Goal: Task Accomplishment & Management: Manage account settings

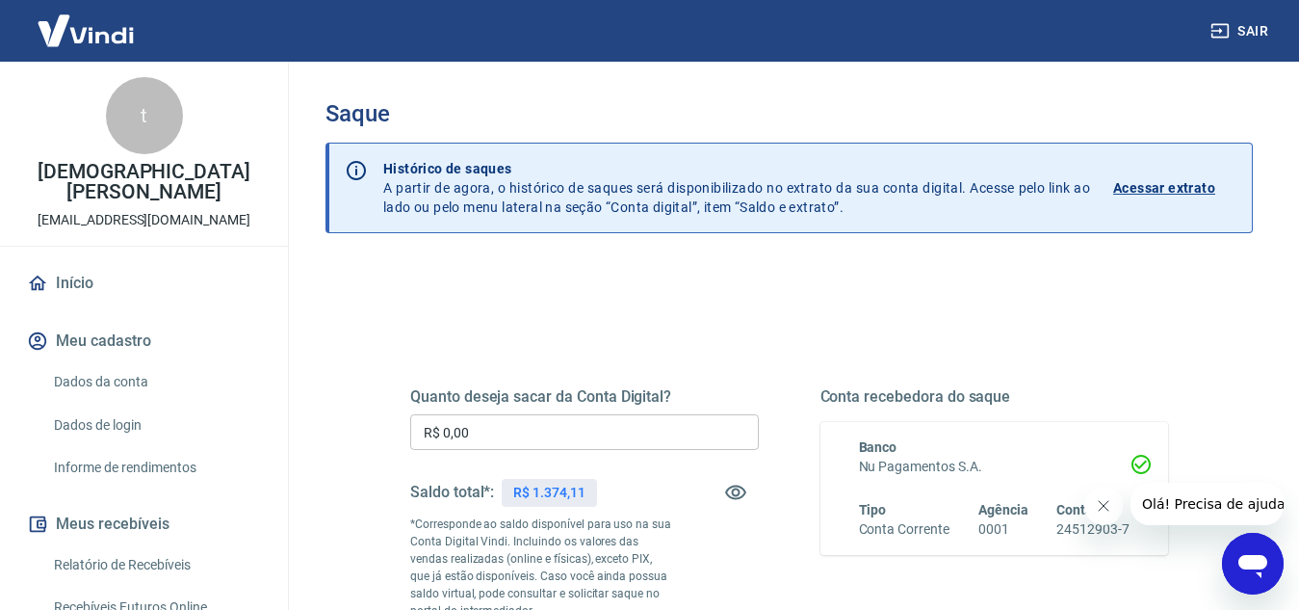
click at [499, 428] on input "R$ 0,00" at bounding box center [584, 432] width 349 height 36
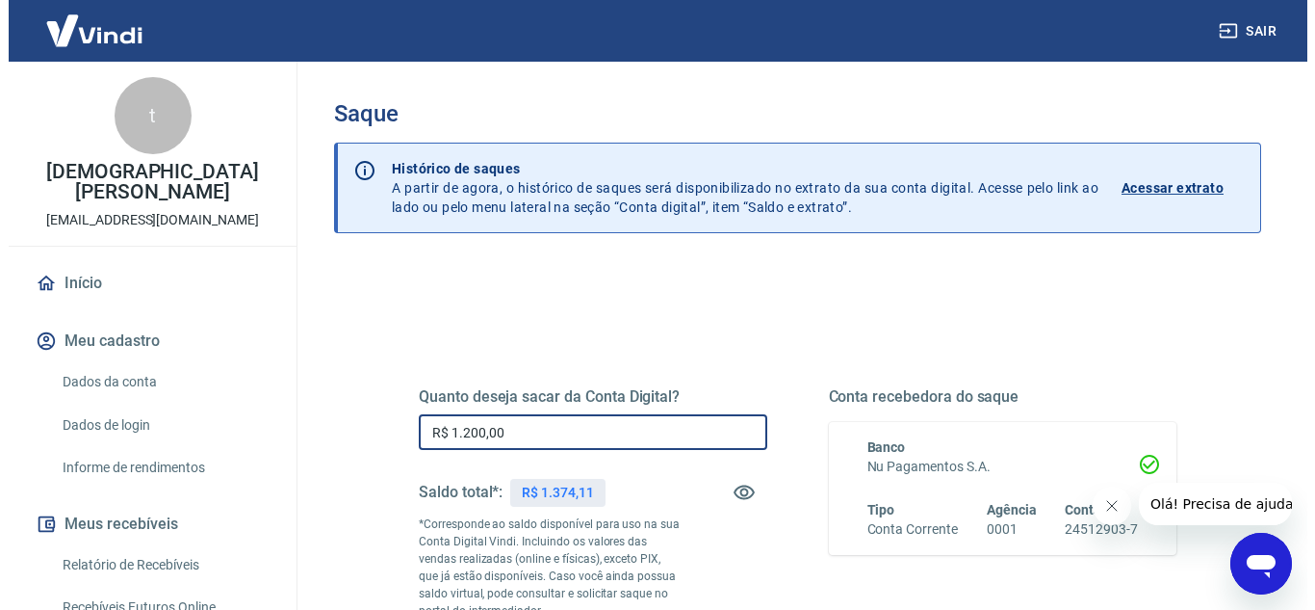
scroll to position [289, 0]
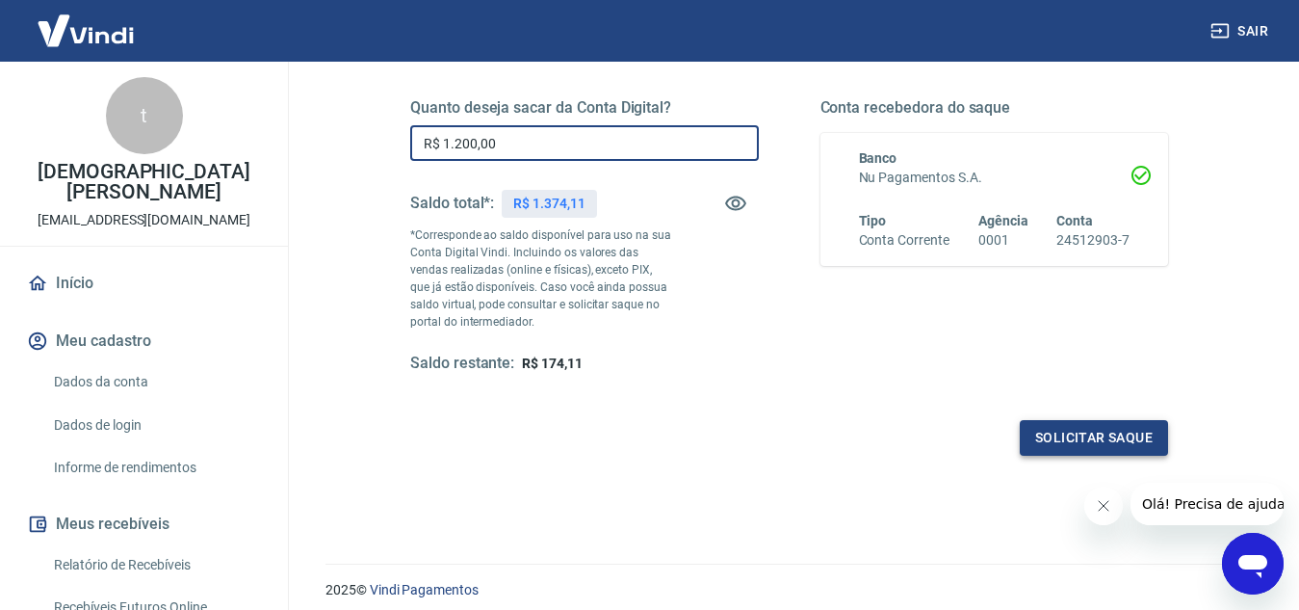
type input "R$ 1.200,00"
click at [1061, 446] on button "Solicitar saque" at bounding box center [1094, 438] width 148 height 36
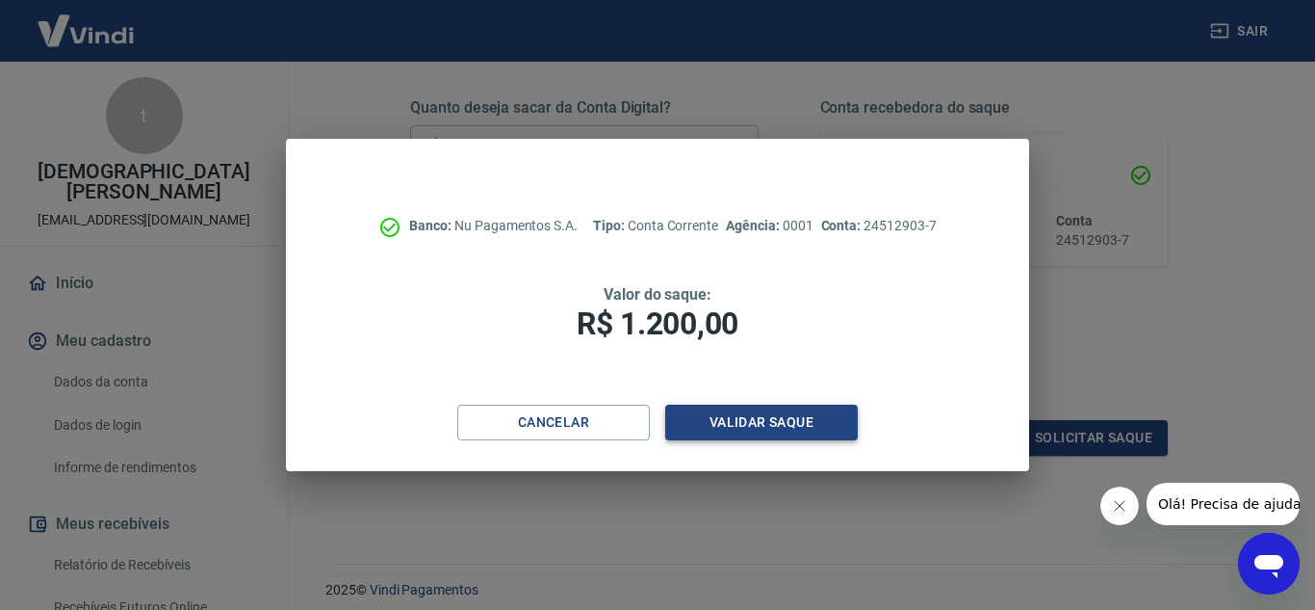
click at [677, 415] on button "Validar saque" at bounding box center [761, 422] width 193 height 36
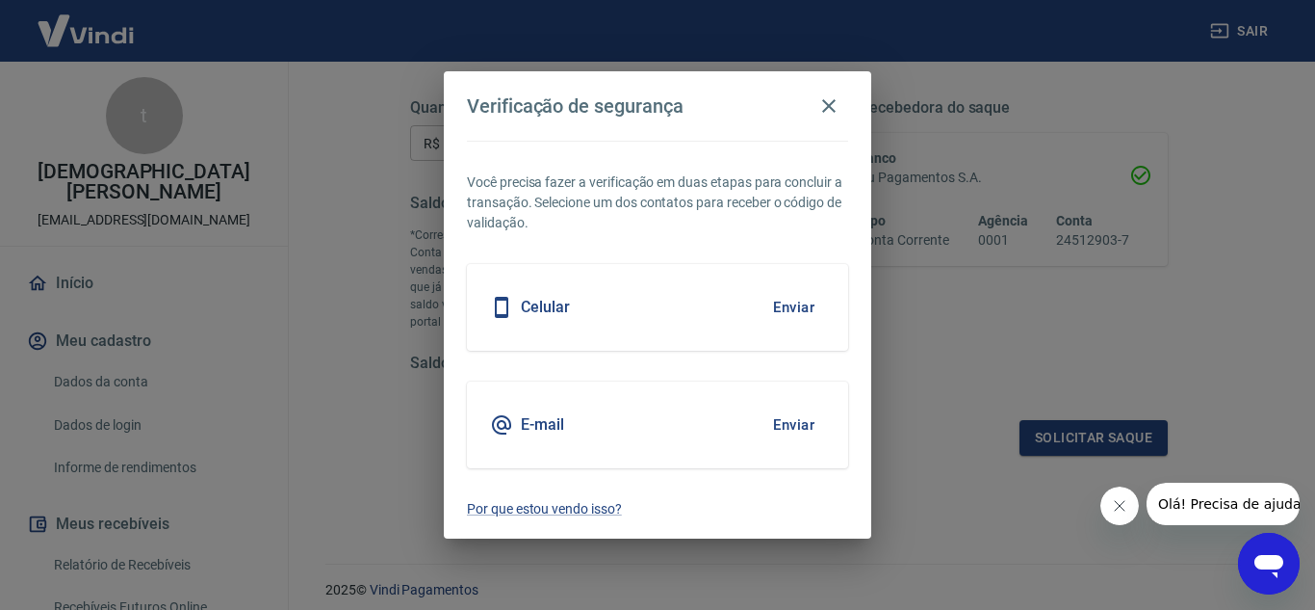
click at [779, 310] on button "Enviar" at bounding box center [794, 307] width 63 height 40
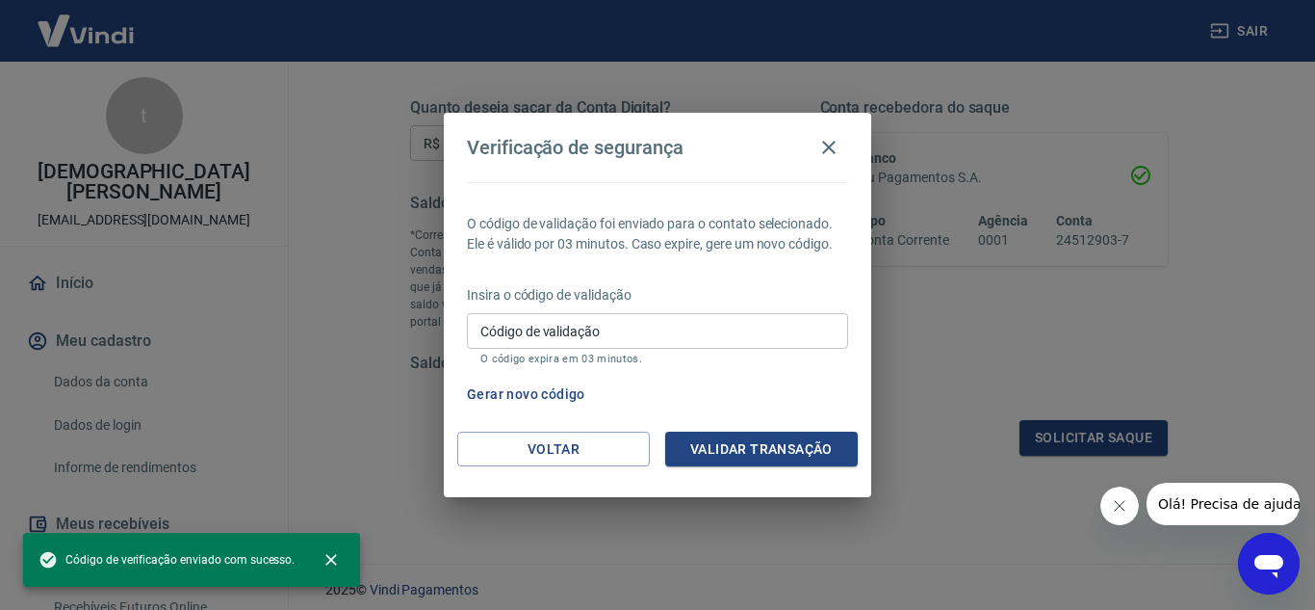
click at [958, 467] on div "Verificação de segurança O código de validação foi enviado para o contato selec…" at bounding box center [657, 305] width 1315 height 610
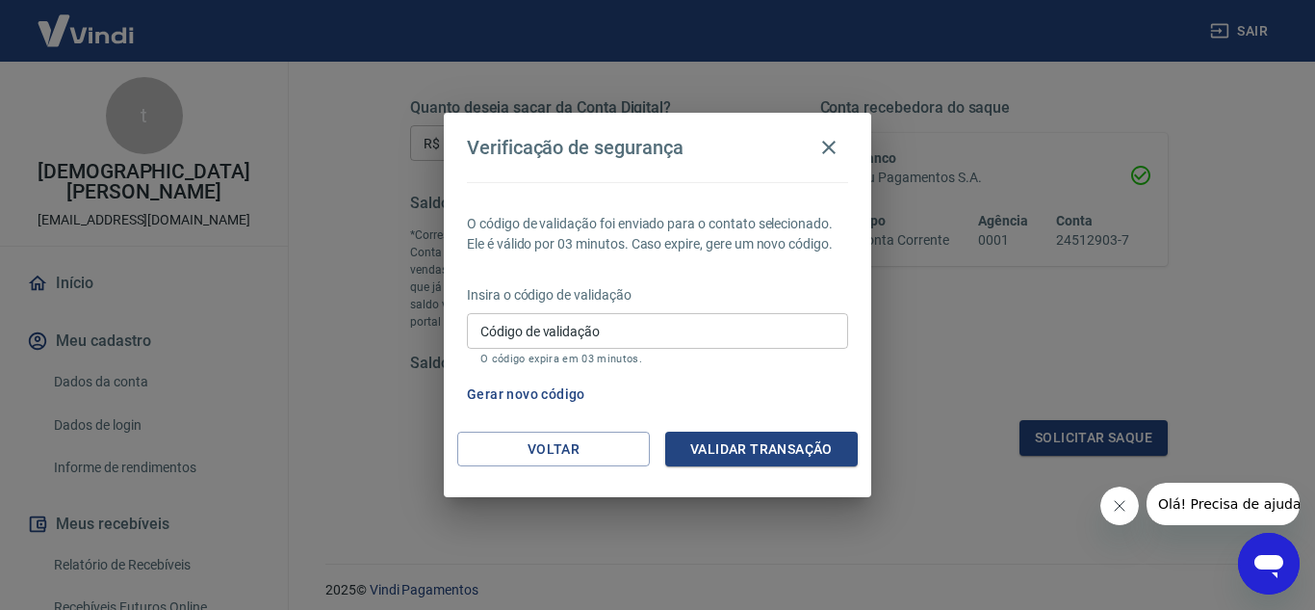
click at [627, 339] on input "Código de validação" at bounding box center [657, 331] width 381 height 36
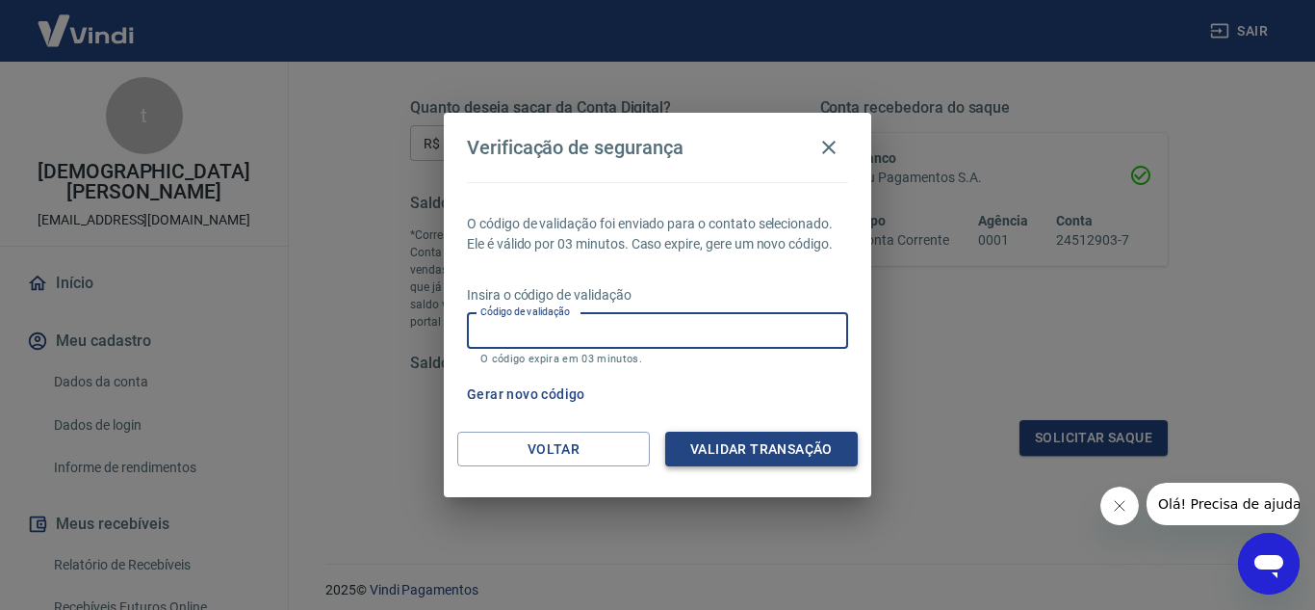
click at [718, 449] on button "Validar transação" at bounding box center [761, 449] width 193 height 36
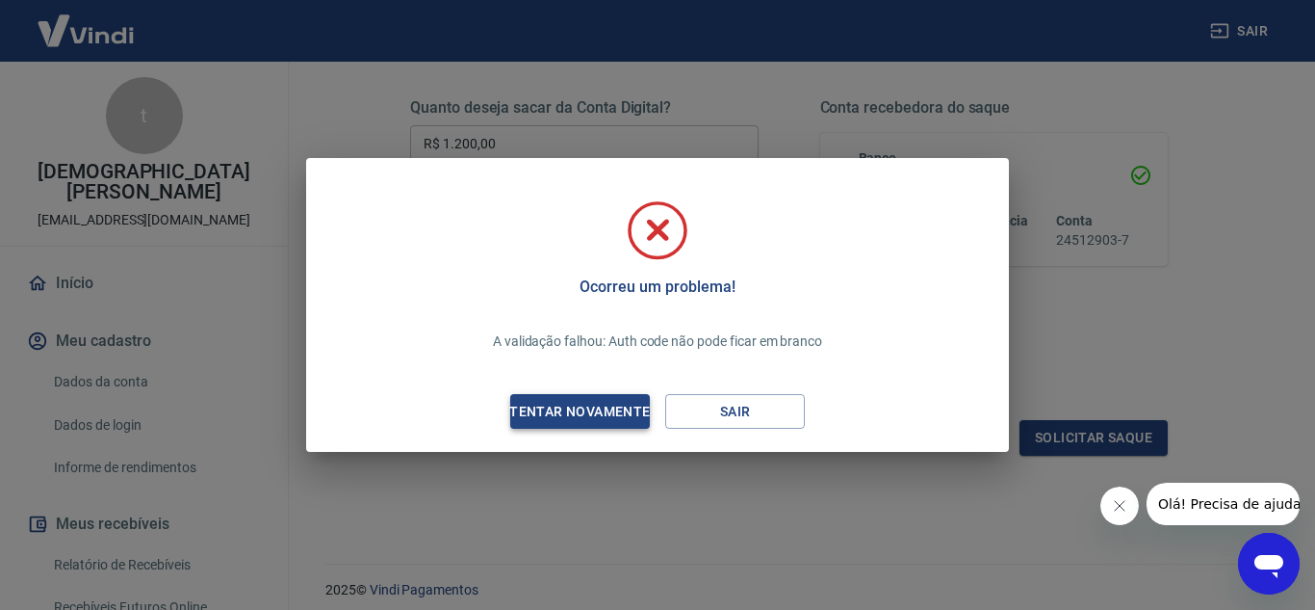
click at [588, 400] on div "Tentar novamente" at bounding box center [579, 412] width 187 height 24
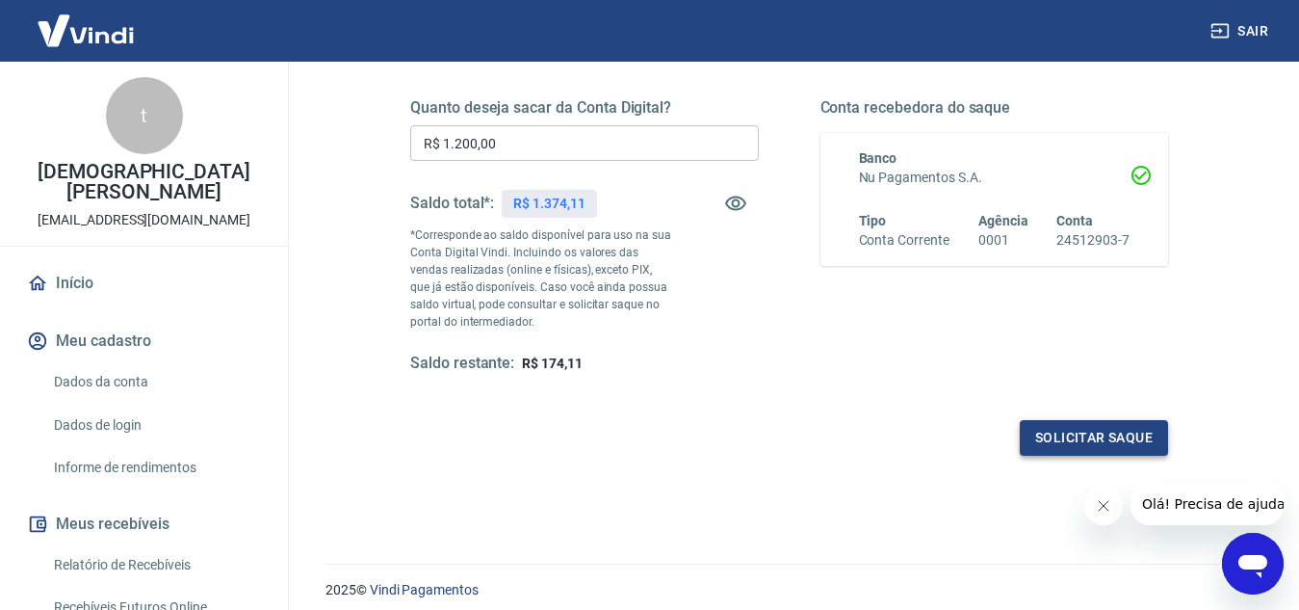
click at [1085, 423] on button "Solicitar saque" at bounding box center [1094, 438] width 148 height 36
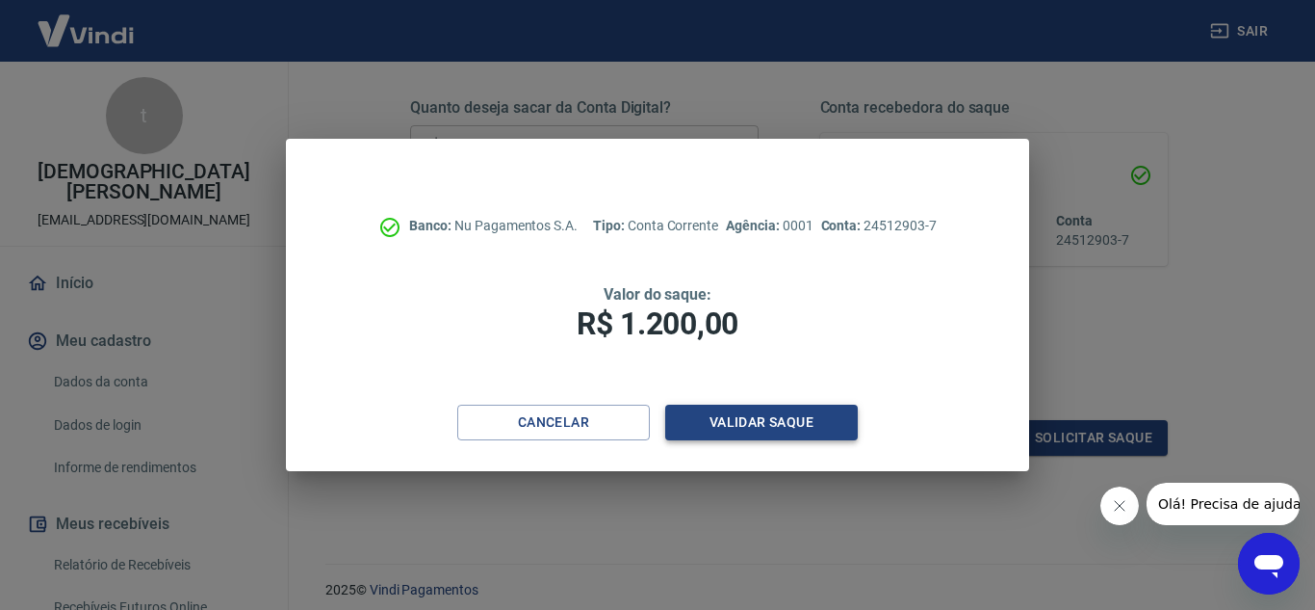
click at [731, 410] on button "Validar saque" at bounding box center [761, 422] width 193 height 36
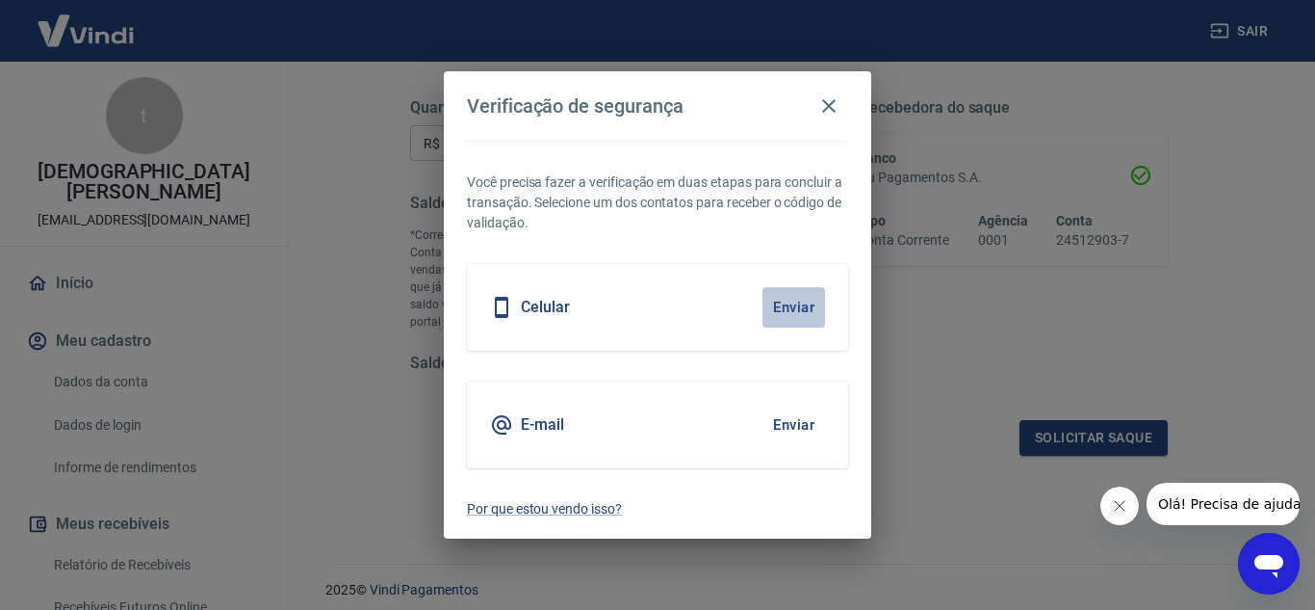
click at [806, 305] on button "Enviar" at bounding box center [794, 307] width 63 height 40
click at [789, 301] on button "Enviar" at bounding box center [794, 307] width 63 height 40
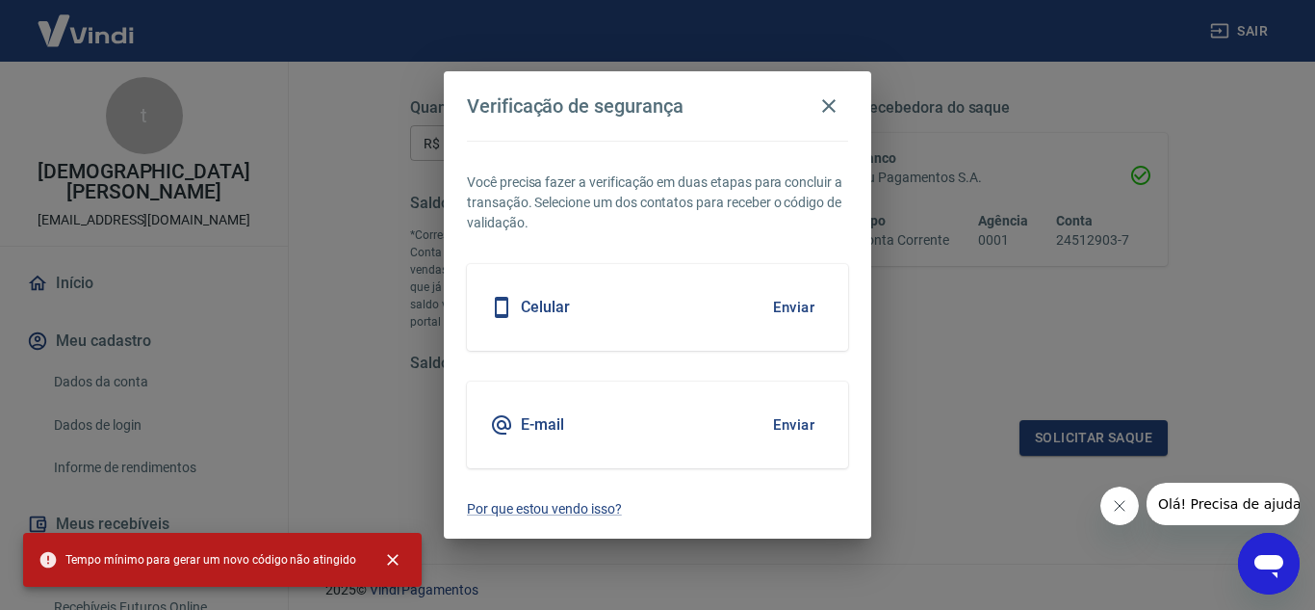
click at [782, 415] on button "Enviar" at bounding box center [794, 424] width 63 height 40
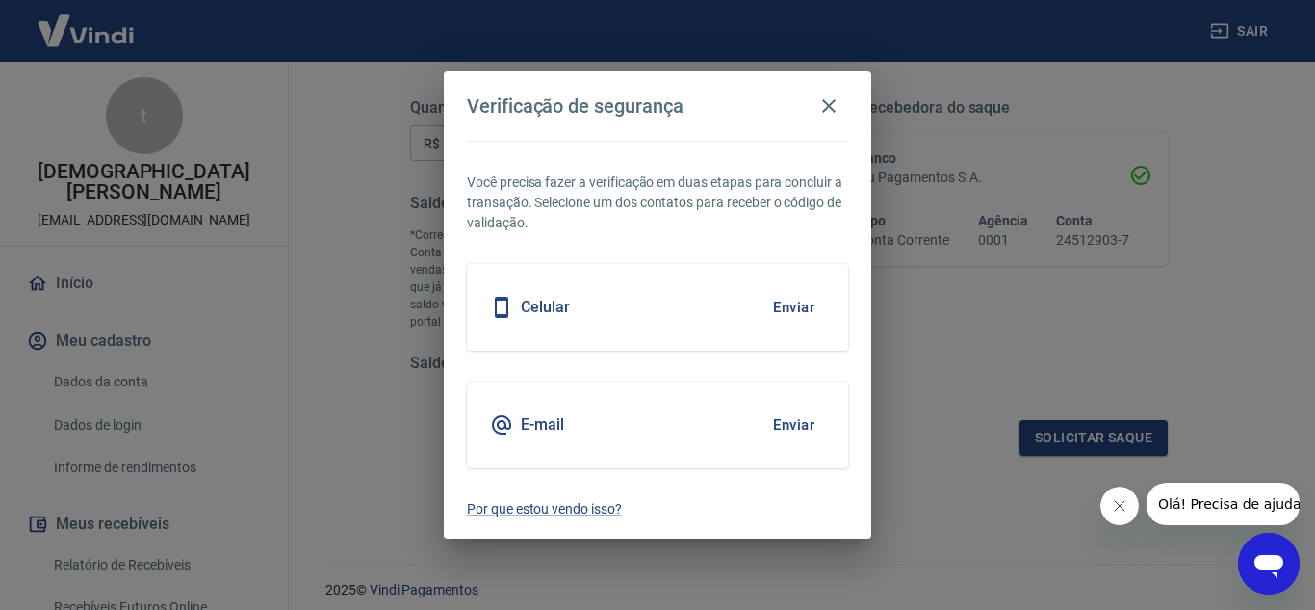
click at [782, 415] on button "Enviar" at bounding box center [794, 424] width 63 height 40
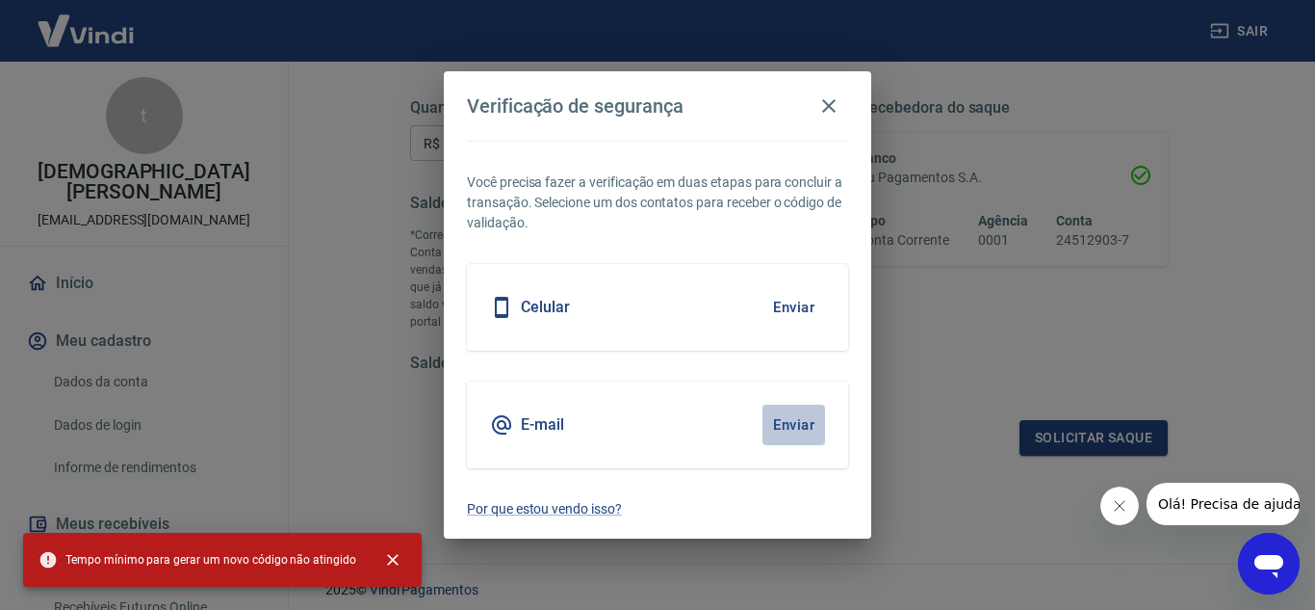
click at [782, 415] on button "Enviar" at bounding box center [794, 424] width 63 height 40
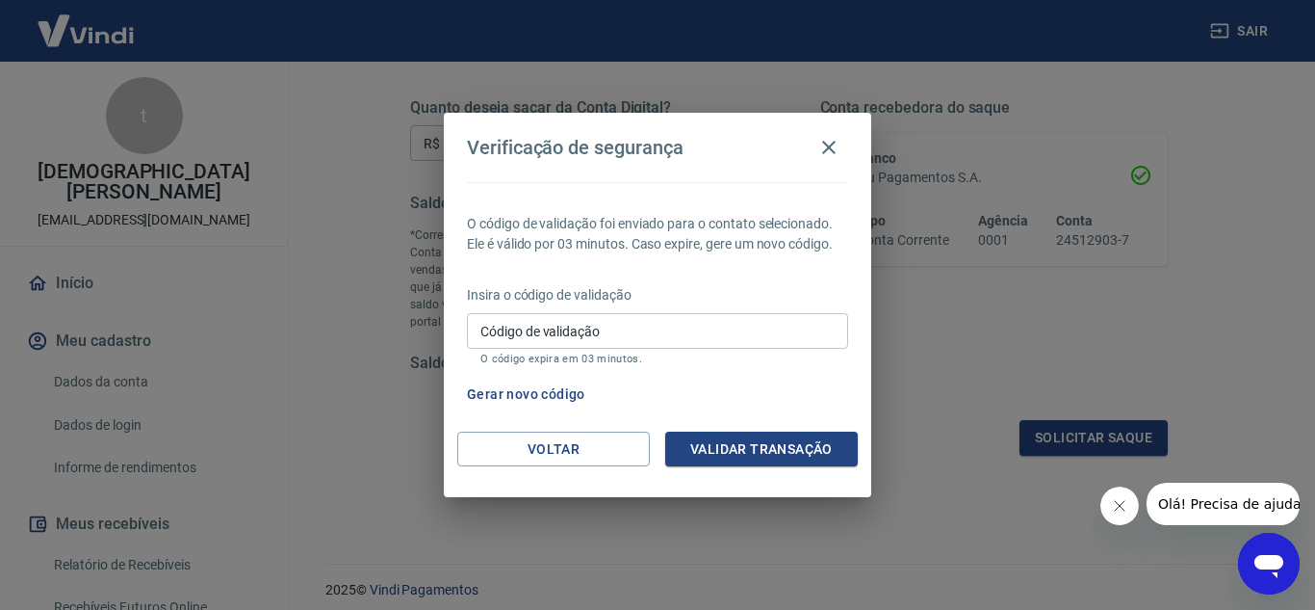
click at [782, 298] on p "Insira o código de validação" at bounding box center [657, 295] width 381 height 20
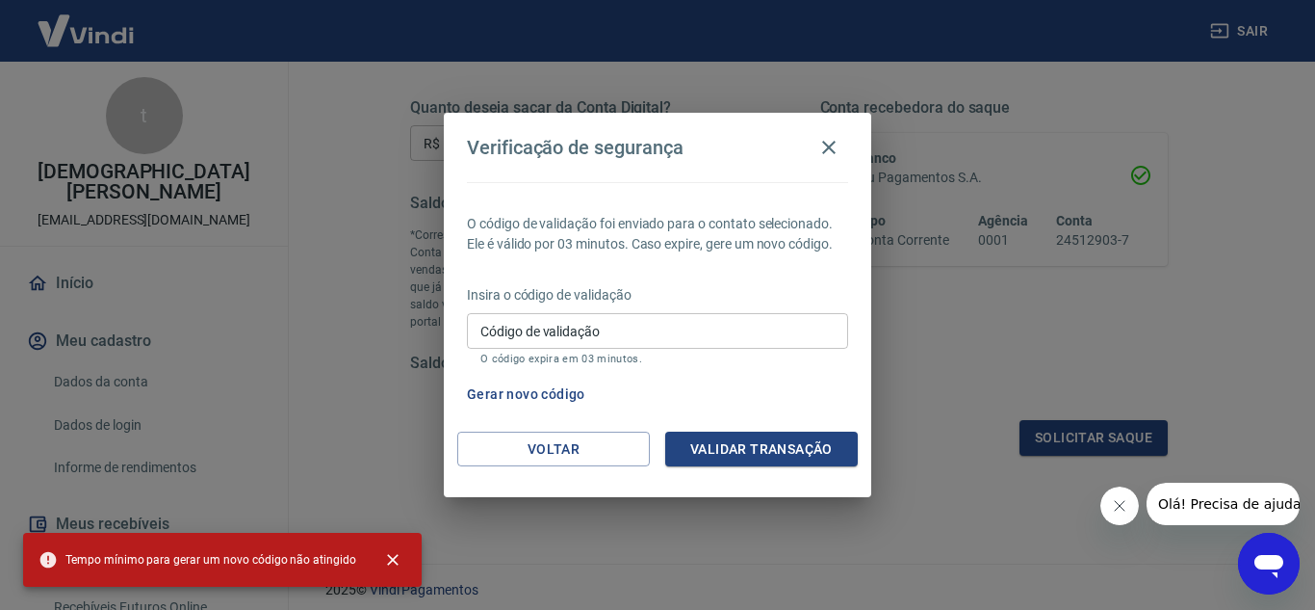
click at [685, 330] on input "Código de validação" at bounding box center [657, 331] width 381 height 36
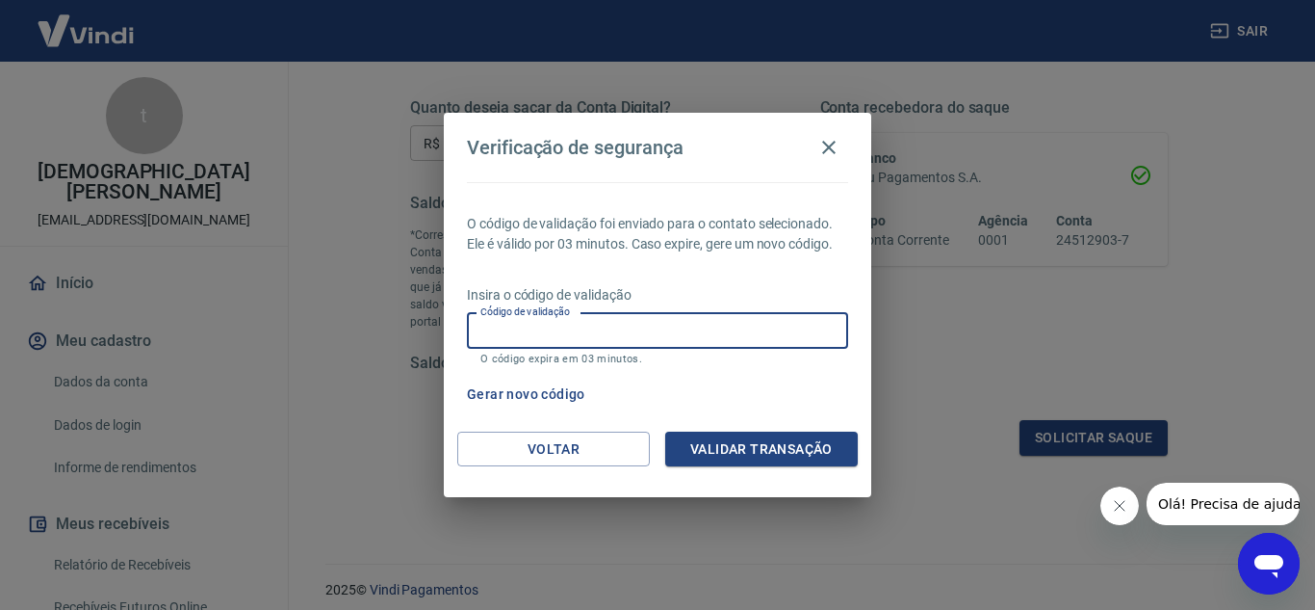
click at [532, 386] on button "Gerar novo código" at bounding box center [526, 394] width 134 height 36
click at [614, 338] on input "Código de validação" at bounding box center [657, 331] width 381 height 36
type input "936605"
click at [723, 454] on button "Validar transação" at bounding box center [761, 449] width 193 height 36
